Goal: Task Accomplishment & Management: Use online tool/utility

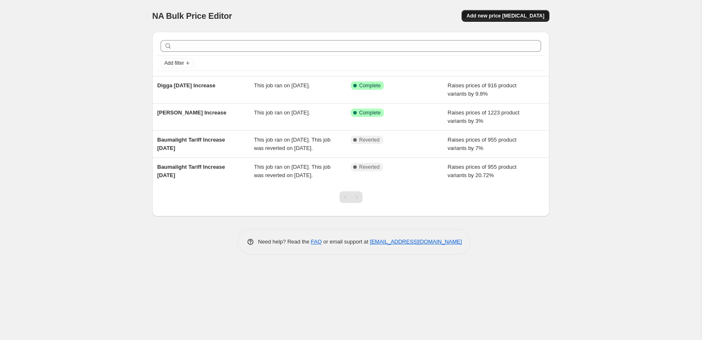
click at [501, 18] on span "Add new price [MEDICAL_DATA]" at bounding box center [506, 16] width 78 height 7
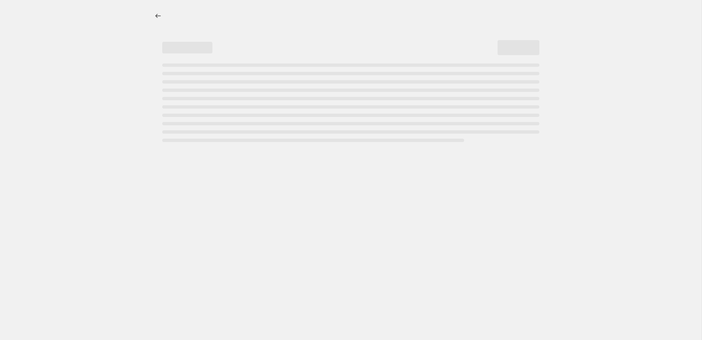
select select "percentage"
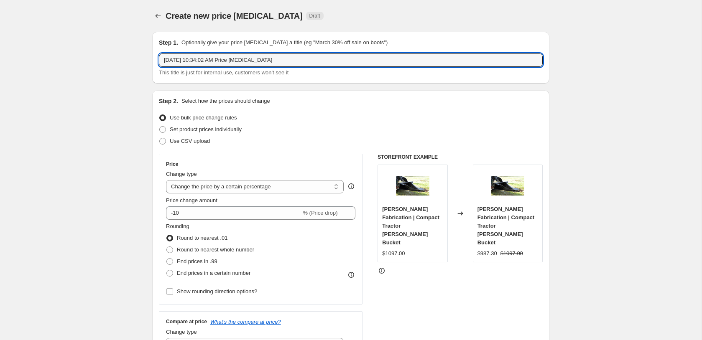
drag, startPoint x: 309, startPoint y: 61, endPoint x: 148, endPoint y: 58, distance: 160.7
click at [159, 58] on input "[DATE] 10:34:02 AM Price [MEDICAL_DATA]" at bounding box center [351, 60] width 384 height 13
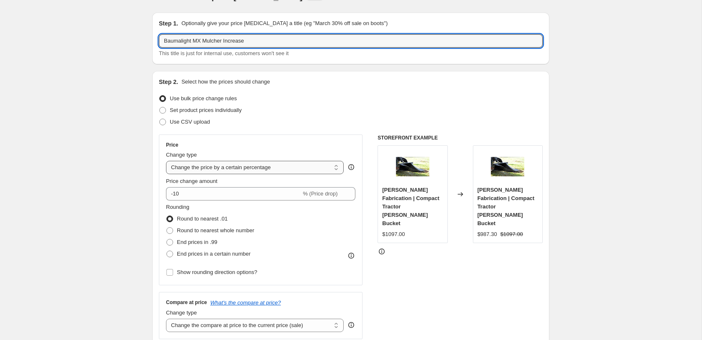
scroll to position [21, 0]
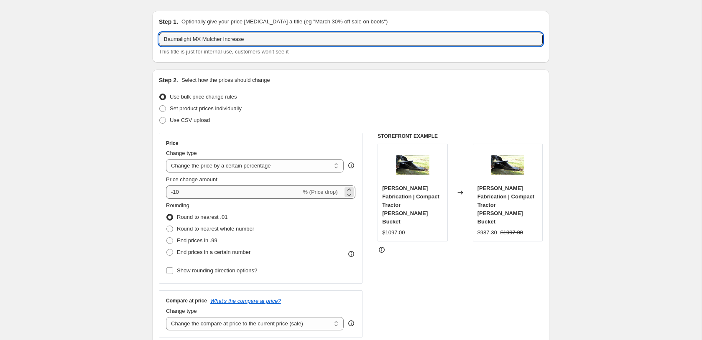
type input "Baumalight MX Mulcher Increase"
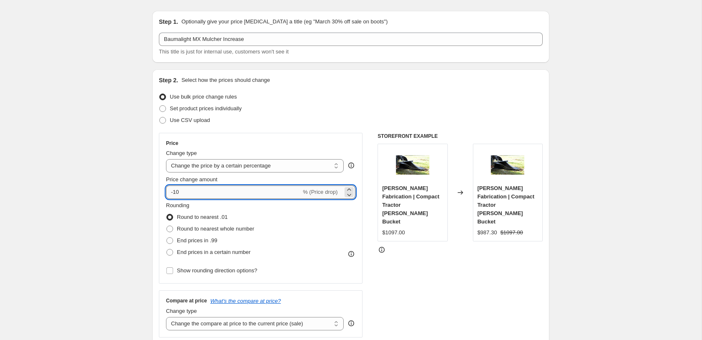
click at [196, 194] on input "-10" at bounding box center [233, 192] width 135 height 13
drag, startPoint x: 233, startPoint y: 193, endPoint x: 163, endPoint y: 192, distance: 70.3
click at [166, 192] on input "-10" at bounding box center [233, 192] width 135 height 13
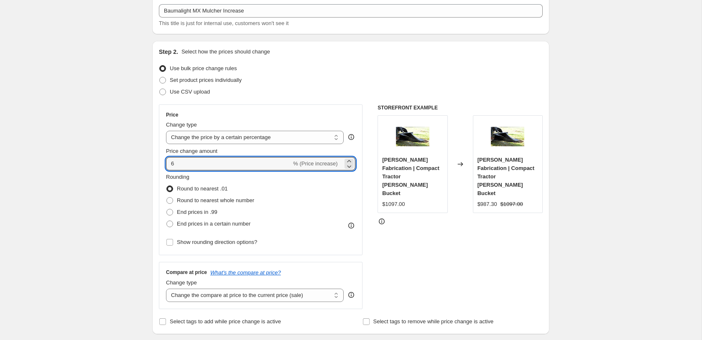
scroll to position [50, 0]
type input "6"
click at [169, 200] on span at bounding box center [169, 200] width 7 height 7
click at [167, 197] on input "Round to nearest whole number" at bounding box center [166, 197] width 0 height 0
radio input "true"
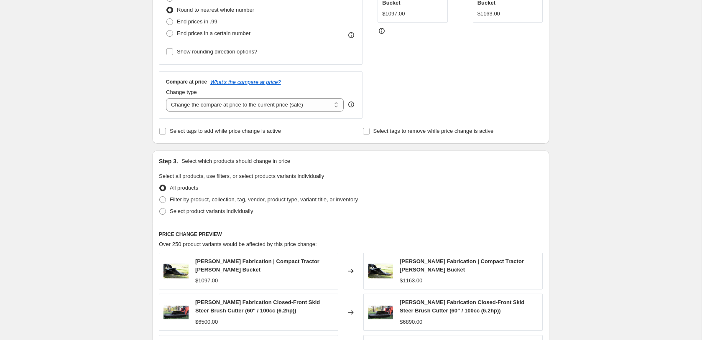
scroll to position [246, 0]
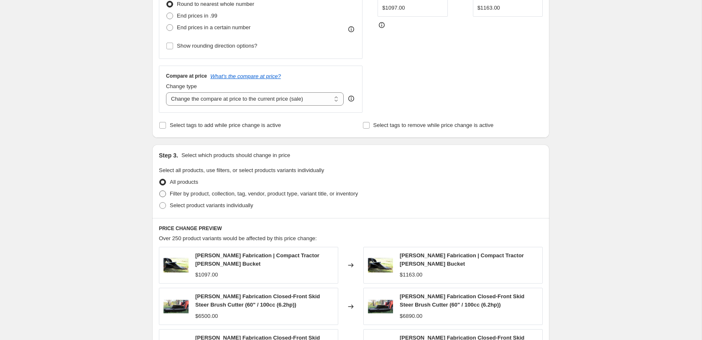
click at [163, 195] on span at bounding box center [162, 194] width 7 height 7
click at [160, 191] on input "Filter by product, collection, tag, vendor, product type, variant title, or inv…" at bounding box center [159, 191] width 0 height 0
radio input "true"
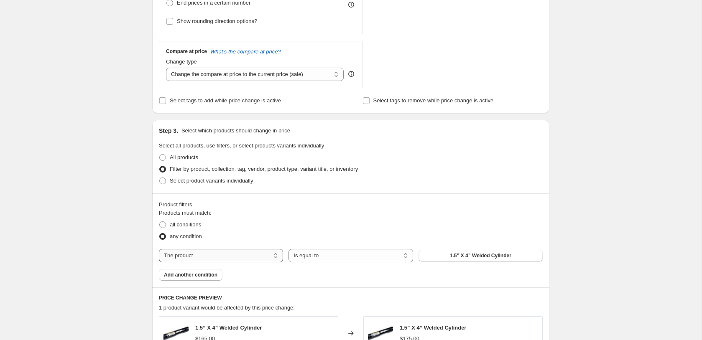
scroll to position [271, 0]
click at [163, 225] on span at bounding box center [162, 224] width 7 height 7
click at [160, 222] on input "all conditions" at bounding box center [159, 221] width 0 height 0
radio input "true"
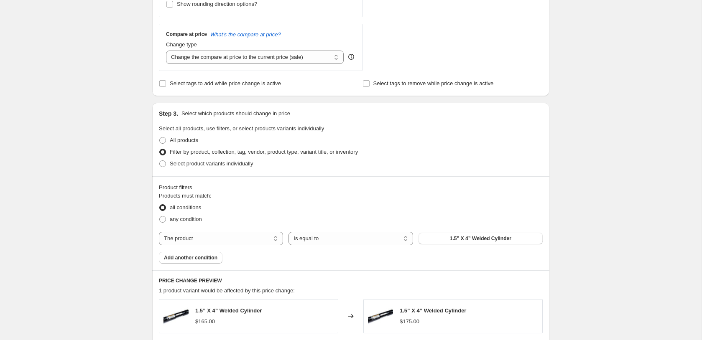
scroll to position [294, 0]
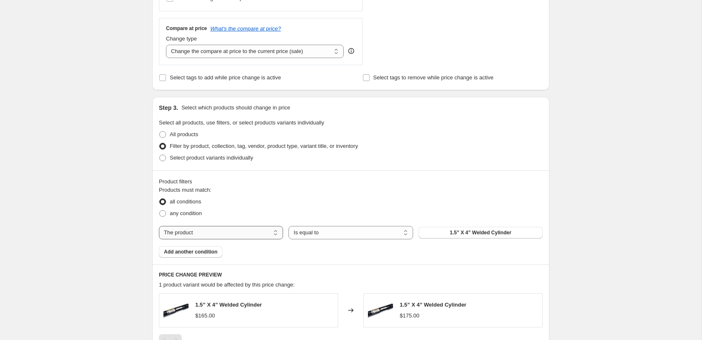
select select "vendor"
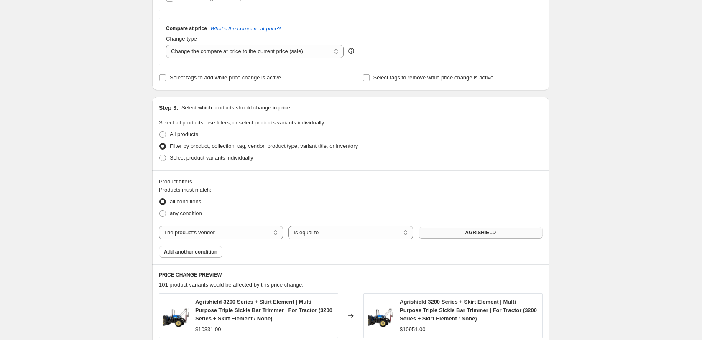
click at [467, 233] on span "AGRISHIELD" at bounding box center [480, 233] width 31 height 7
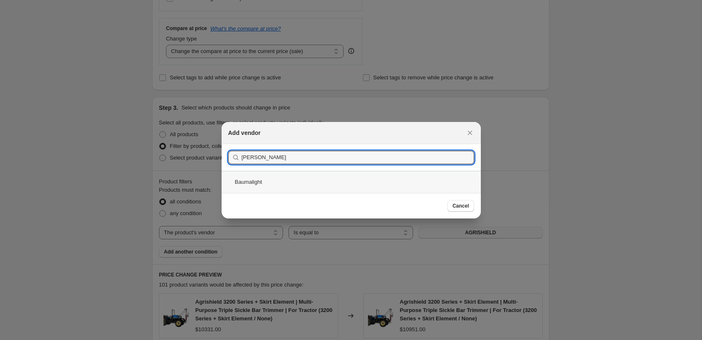
type input "[PERSON_NAME]"
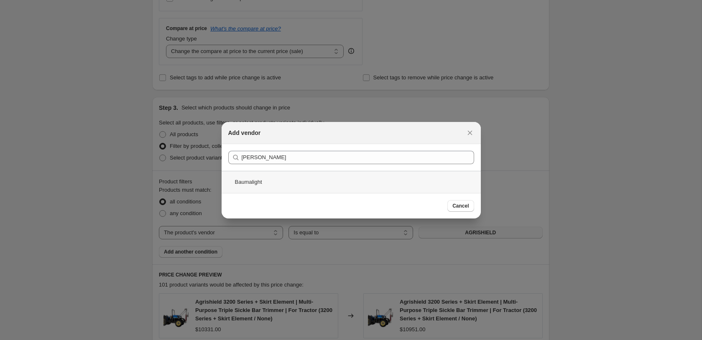
click at [241, 183] on div "Baumalight" at bounding box center [351, 182] width 259 height 22
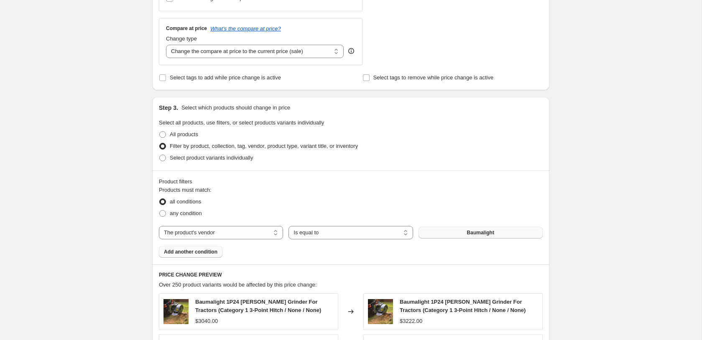
click at [192, 252] on span "Add another condition" at bounding box center [191, 252] width 54 height 7
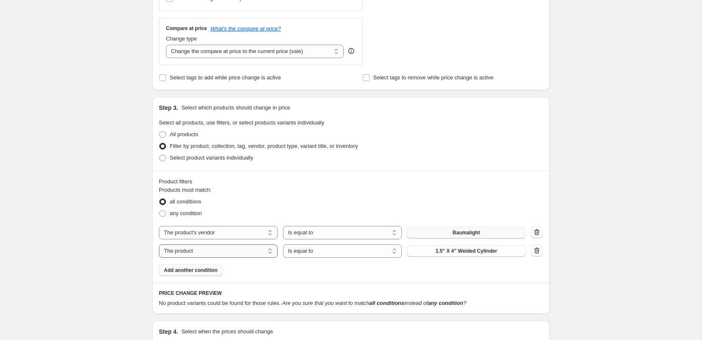
select select "title"
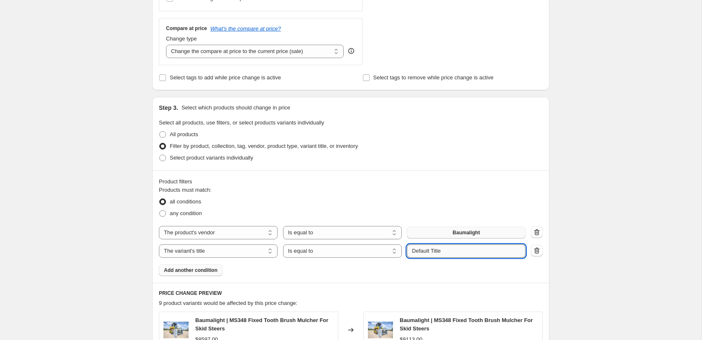
click at [437, 254] on input "Default Title" at bounding box center [466, 251] width 119 height 13
type input "Default Title"
drag, startPoint x: 499, startPoint y: 252, endPoint x: 402, endPoint y: 251, distance: 96.6
click at [407, 251] on input "Default Title" at bounding box center [466, 251] width 119 height 13
select select "contains"
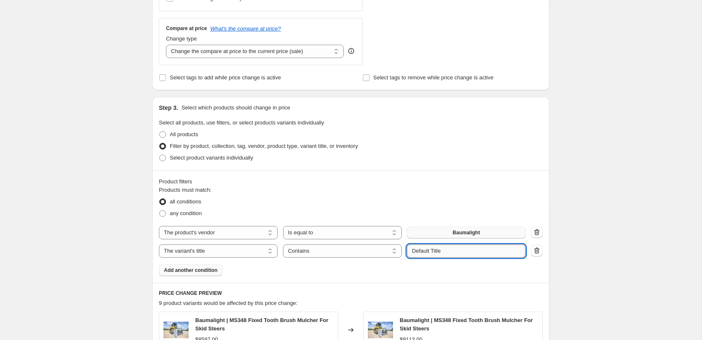
click at [453, 254] on input "Default Title" at bounding box center [466, 251] width 119 height 13
drag, startPoint x: 438, startPoint y: 252, endPoint x: 389, endPoint y: 252, distance: 49.8
click at [407, 252] on input "Default Title" at bounding box center [466, 251] width 119 height 13
type input "mx"
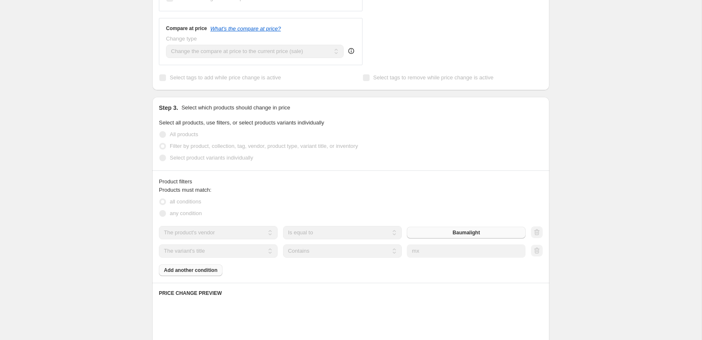
click at [538, 188] on div "Products must match: all conditions any condition The product The product's col…" at bounding box center [351, 231] width 384 height 90
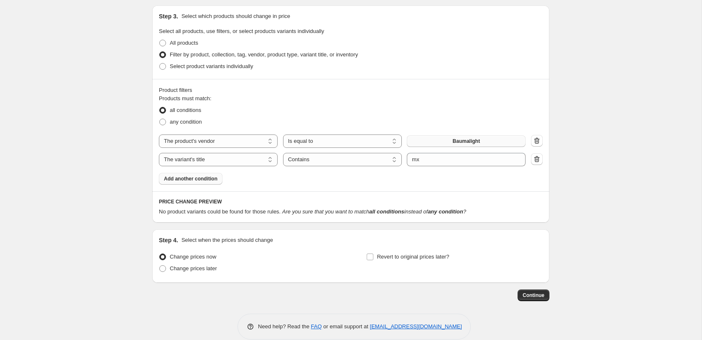
scroll to position [397, 0]
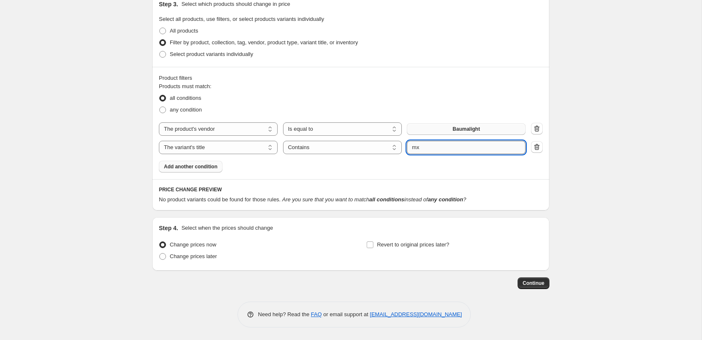
click at [440, 145] on input "mx" at bounding box center [466, 147] width 119 height 13
select select "product"
select select "equal"
click at [504, 147] on button "1.5” X 4” Welded Cylinder" at bounding box center [466, 148] width 119 height 12
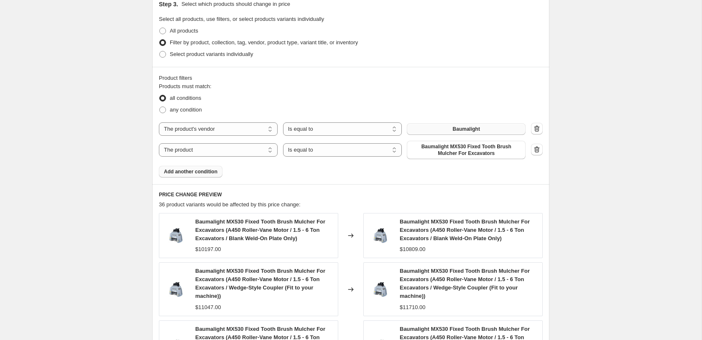
click at [187, 172] on span "Add another condition" at bounding box center [191, 172] width 54 height 7
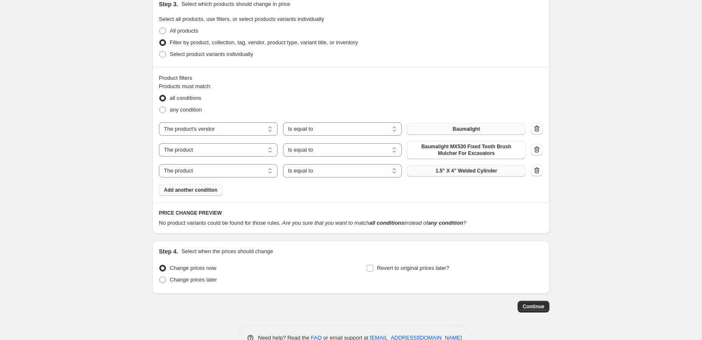
click at [466, 170] on span "1.5” X 4” Welded Cylinder" at bounding box center [466, 171] width 61 height 7
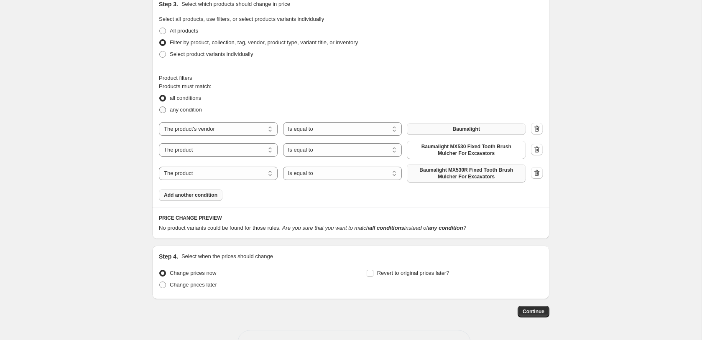
click at [162, 112] on span at bounding box center [162, 110] width 7 height 7
click at [160, 107] on input "any condition" at bounding box center [159, 107] width 0 height 0
radio input "true"
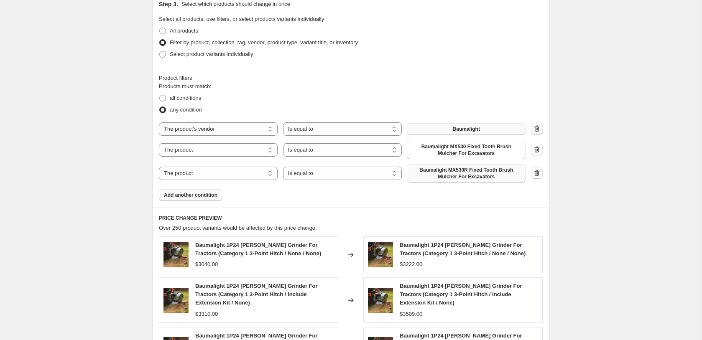
click at [538, 128] on icon "button" at bounding box center [537, 129] width 8 height 8
select select "product"
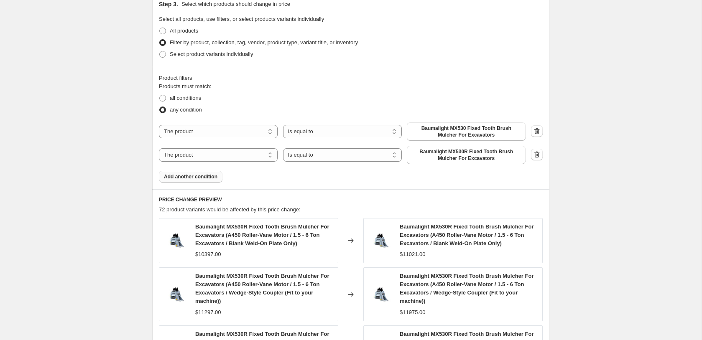
click at [191, 177] on span "Add another condition" at bounding box center [191, 177] width 54 height 7
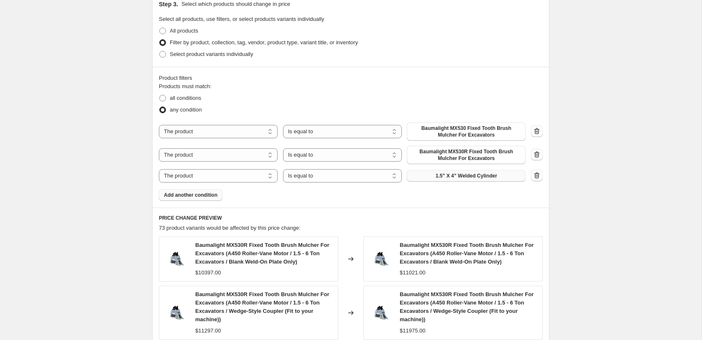
click at [475, 177] on span "1.5” X 4” Welded Cylinder" at bounding box center [466, 176] width 61 height 7
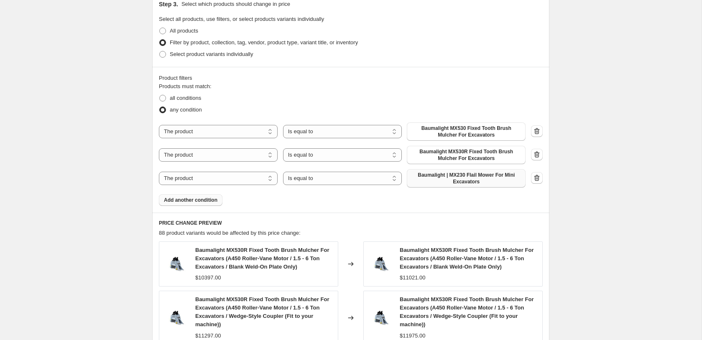
click at [179, 199] on span "Add another condition" at bounding box center [191, 200] width 54 height 7
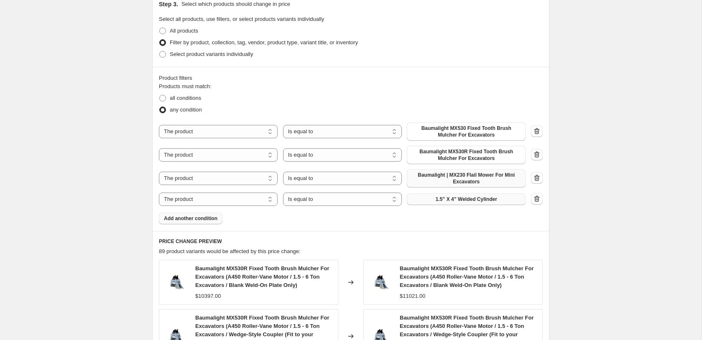
click at [509, 201] on button "1.5” X 4” Welded Cylinder" at bounding box center [466, 200] width 119 height 12
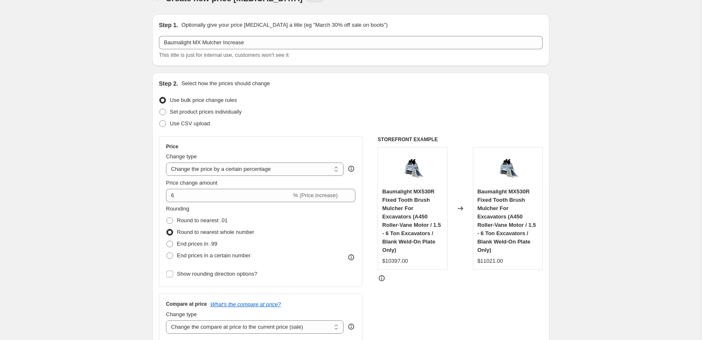
scroll to position [0, 0]
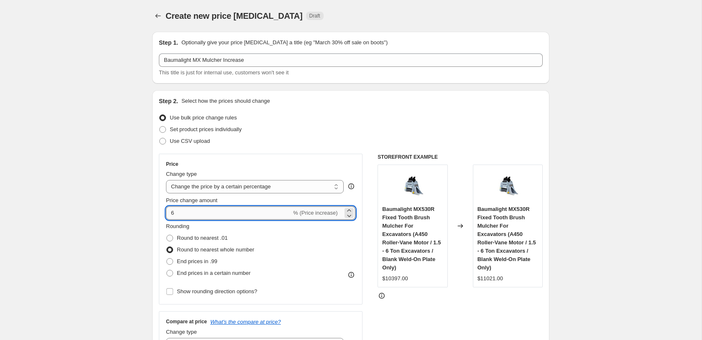
drag, startPoint x: 177, startPoint y: 211, endPoint x: 182, endPoint y: 211, distance: 4.6
click at [177, 212] on input "6" at bounding box center [228, 213] width 125 height 13
type input "6.5"
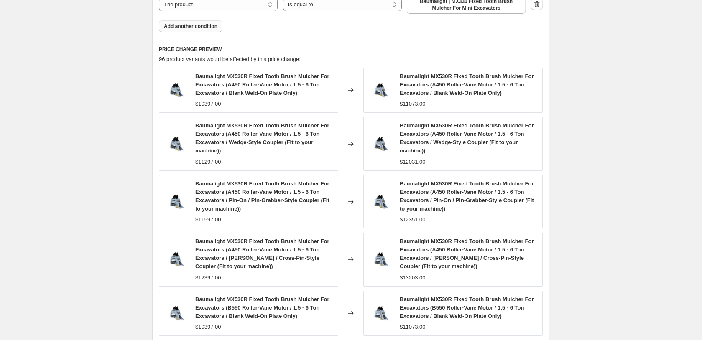
scroll to position [745, 0]
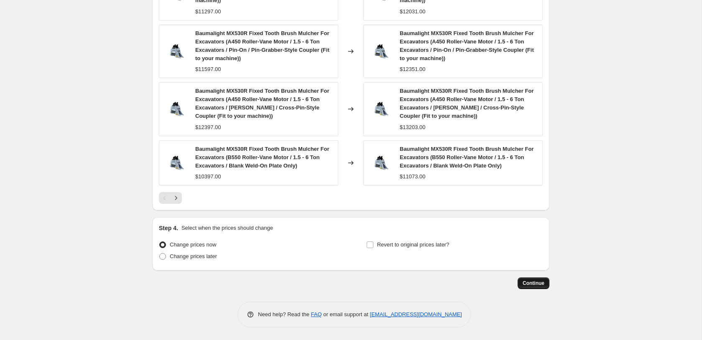
click at [528, 283] on span "Continue" at bounding box center [534, 283] width 22 height 7
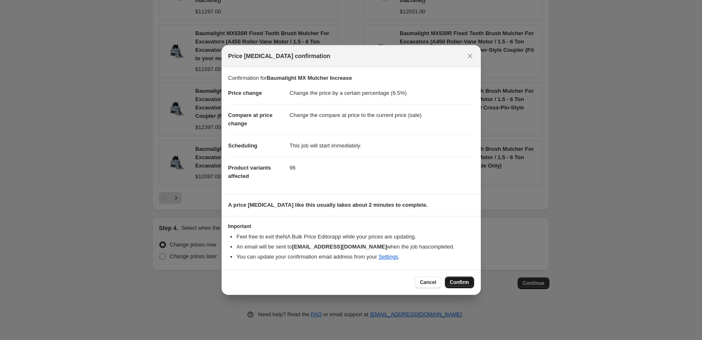
click at [456, 281] on span "Confirm" at bounding box center [459, 282] width 19 height 7
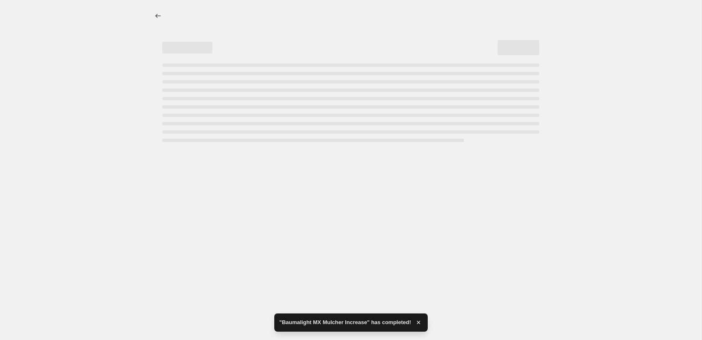
select select "percentage"
